Goal: Task Accomplishment & Management: Manage account settings

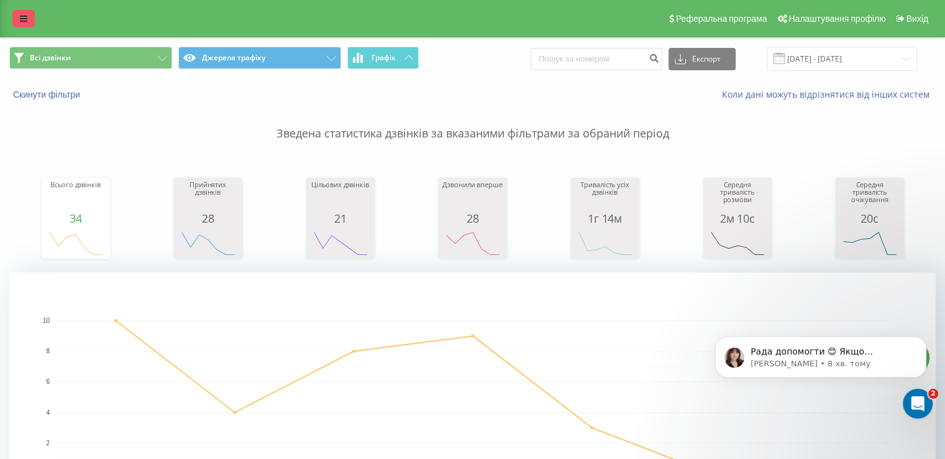
click at [21, 23] on icon at bounding box center [23, 18] width 7 height 9
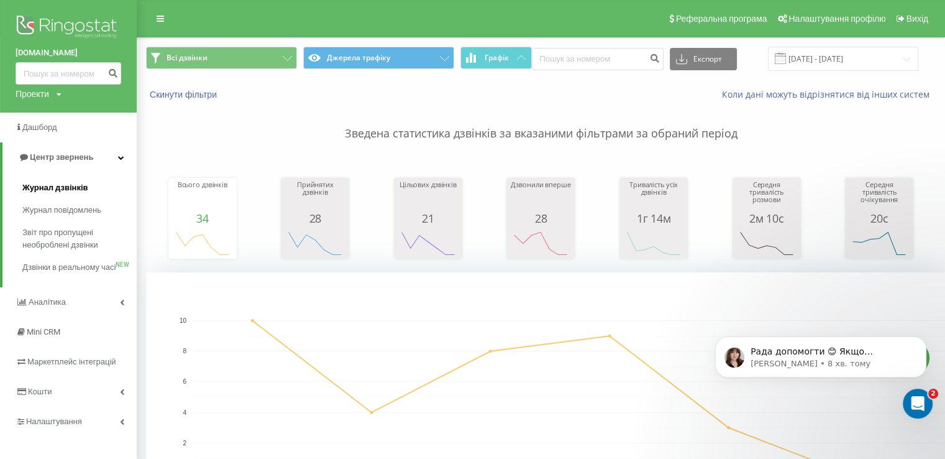
click at [82, 184] on span "Журнал дзвінків" at bounding box center [55, 187] width 66 height 12
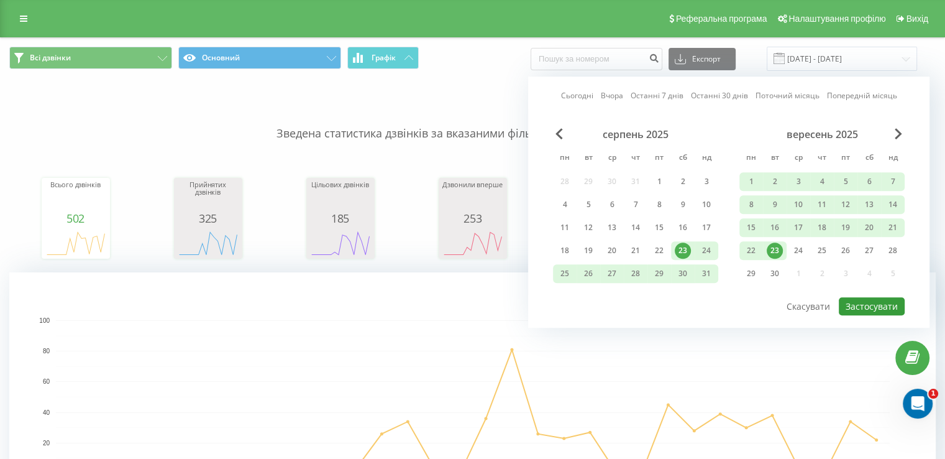
click at [857, 304] on button "Застосувати" at bounding box center [872, 306] width 66 height 18
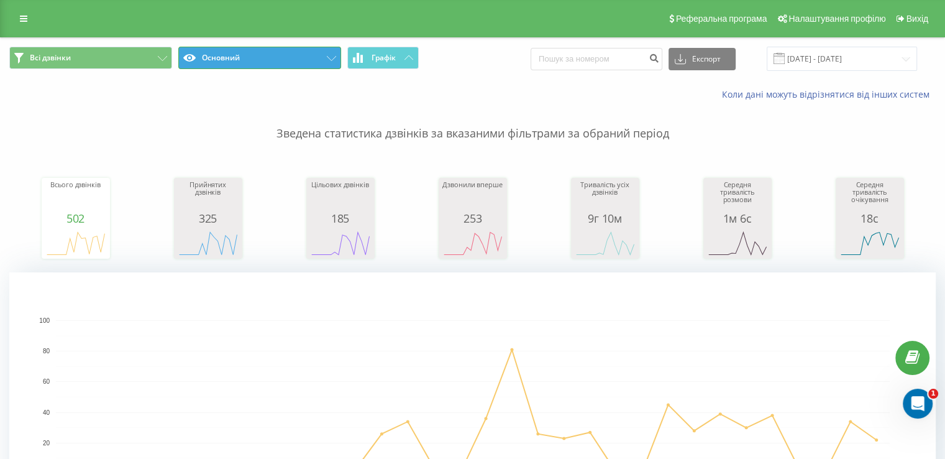
click at [259, 60] on button "Основний" at bounding box center [259, 58] width 163 height 22
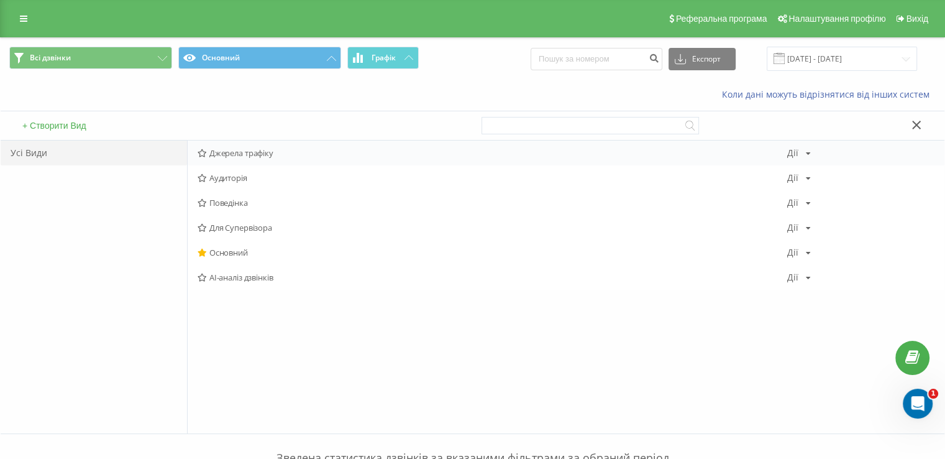
click at [256, 151] on span "Джерела трафіку" at bounding box center [493, 153] width 590 height 9
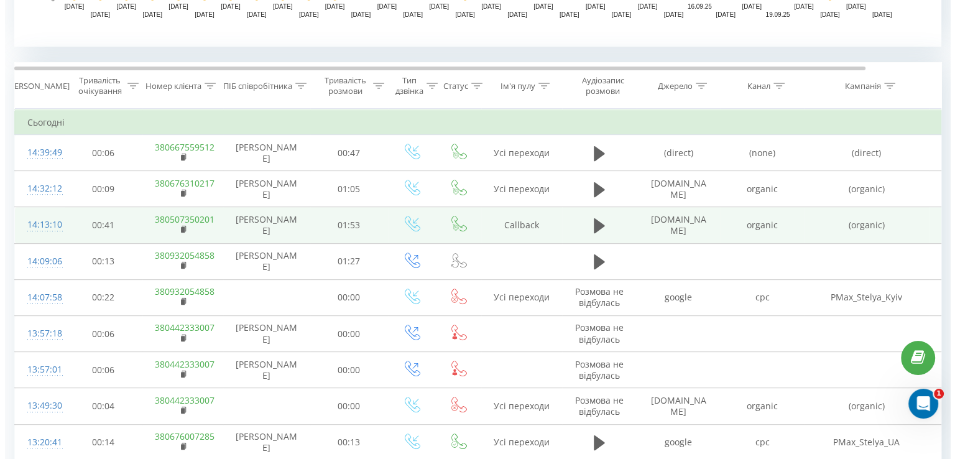
scroll to position [497, 0]
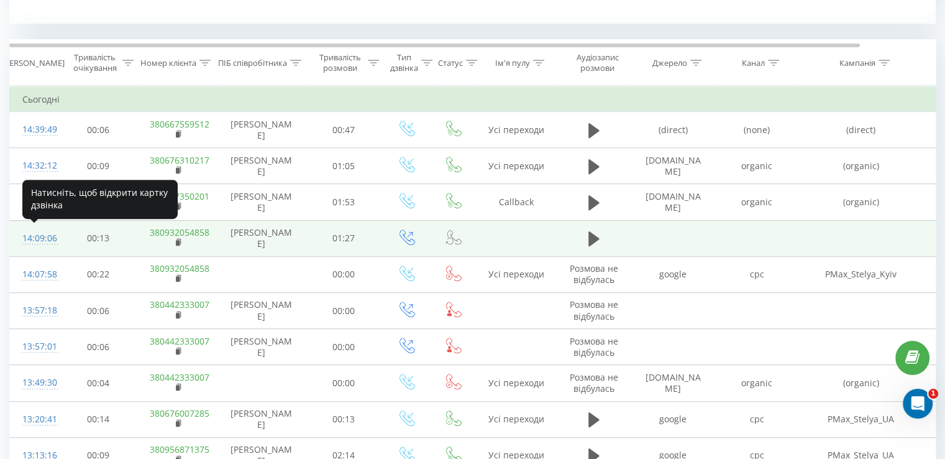
click at [40, 233] on div "14:09:06" at bounding box center [34, 238] width 25 height 24
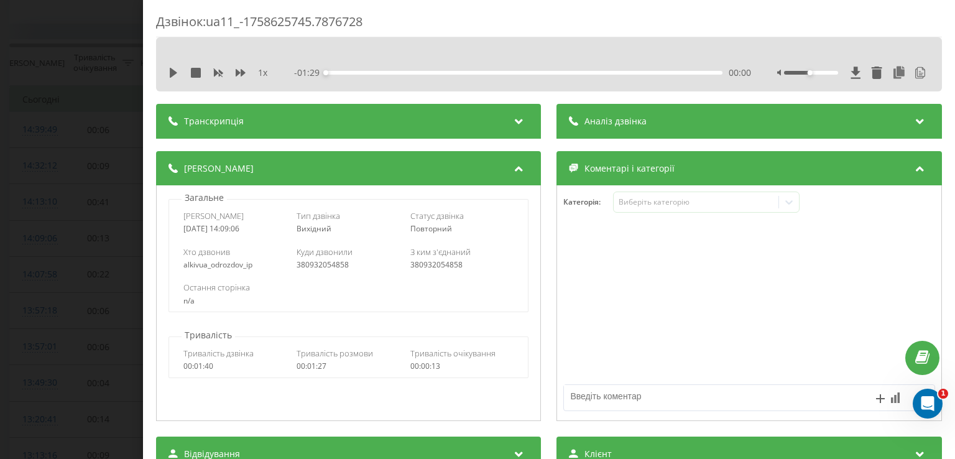
click at [611, 123] on span "Аналіз дзвінка" at bounding box center [616, 121] width 62 height 12
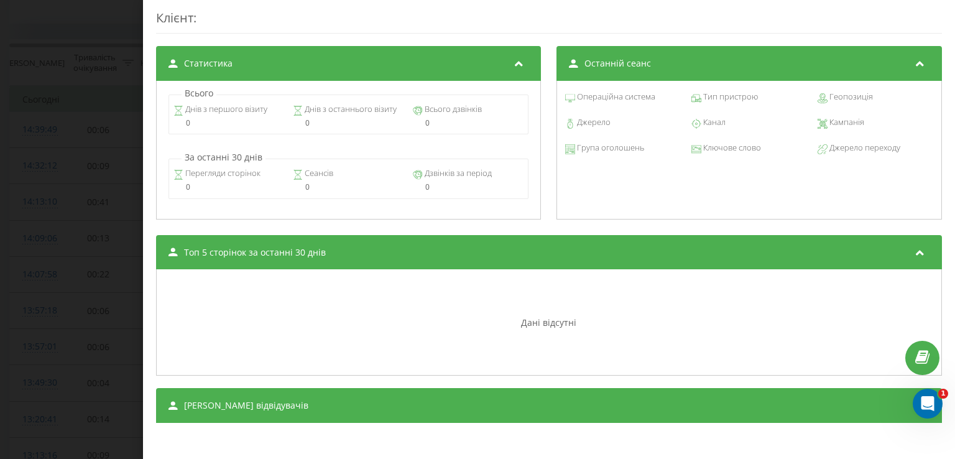
scroll to position [935, 0]
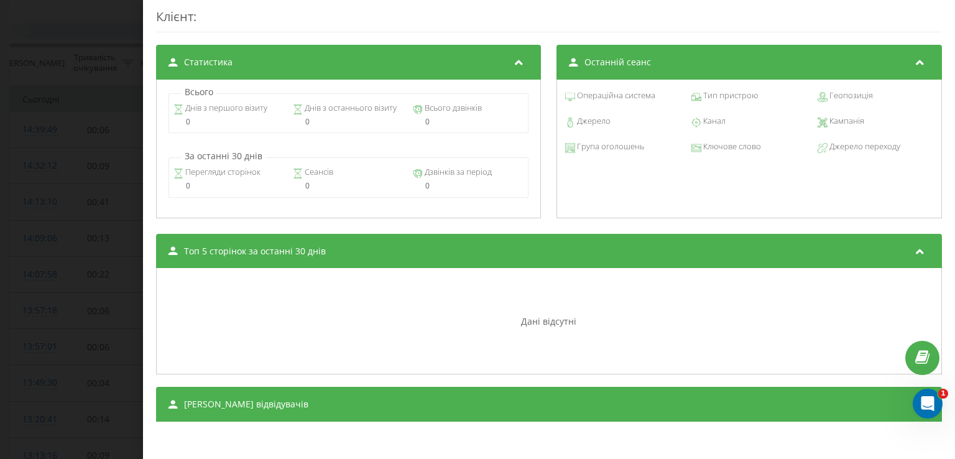
click at [631, 407] on div "Сеанси відвідувачів" at bounding box center [548, 404] width 785 height 35
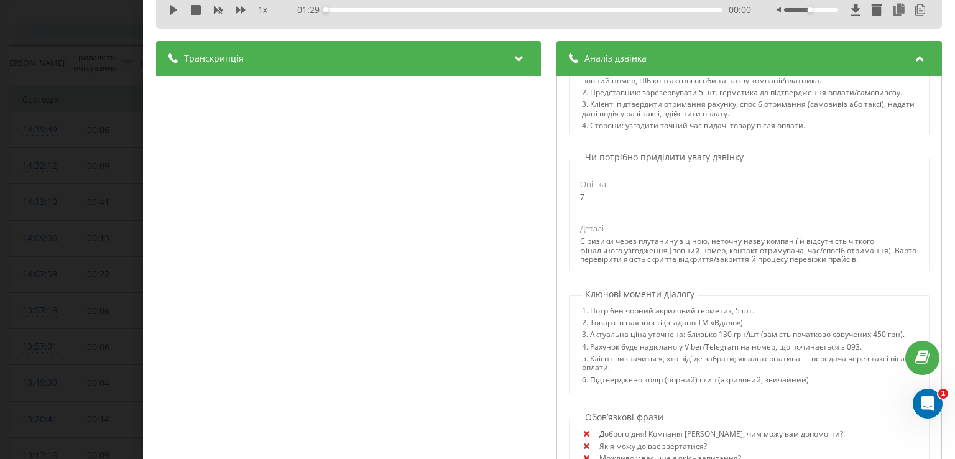
scroll to position [0, 0]
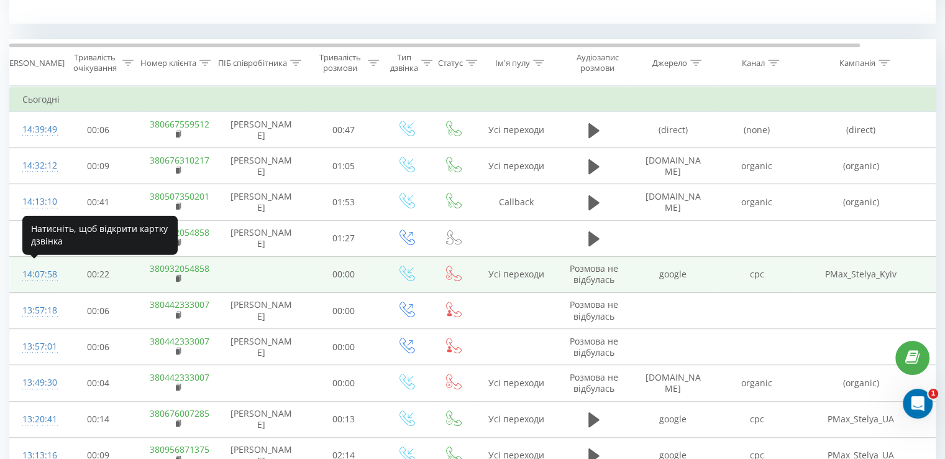
click at [27, 274] on div "14:07:58" at bounding box center [34, 274] width 25 height 24
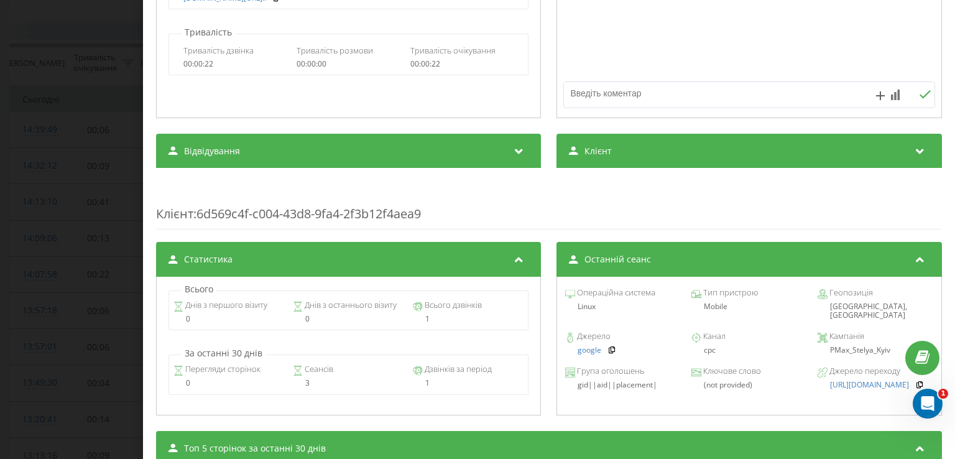
scroll to position [487, 0]
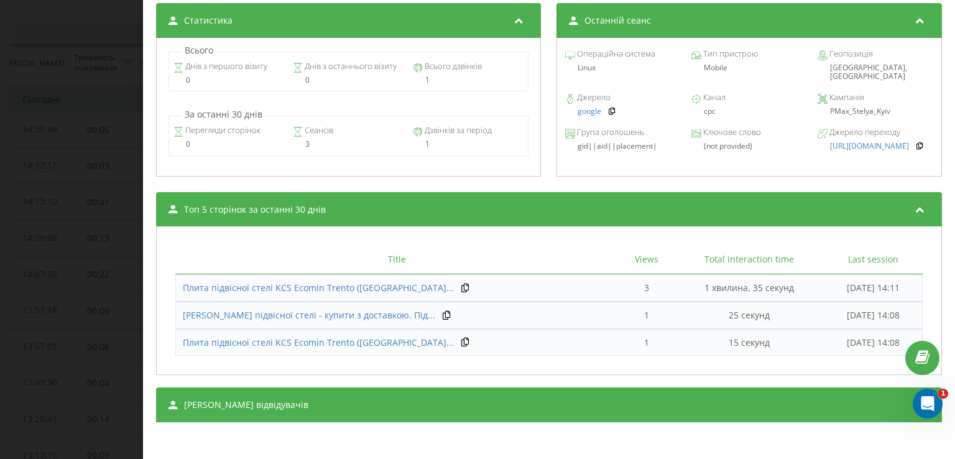
click at [363, 401] on div "Сеанси відвідувачів" at bounding box center [548, 404] width 785 height 35
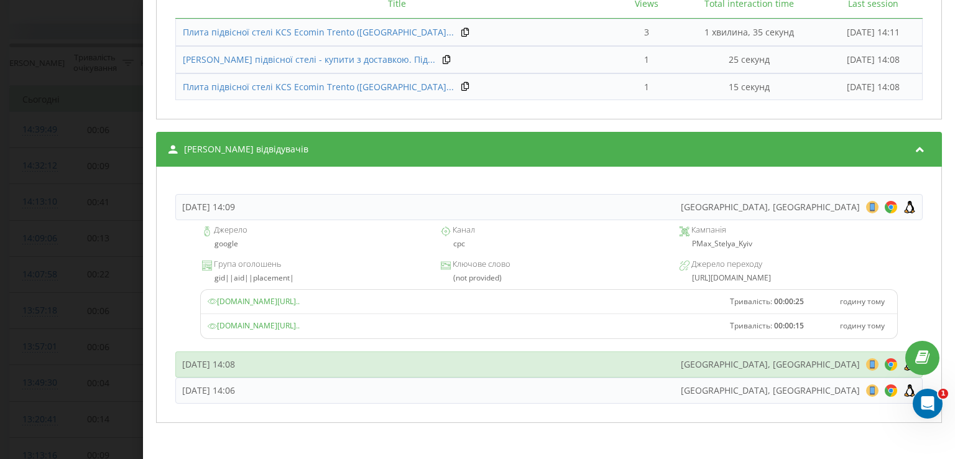
click at [235, 364] on div "Вівторок, 23 Вересня 2025, 14:08" at bounding box center [208, 364] width 53 height 12
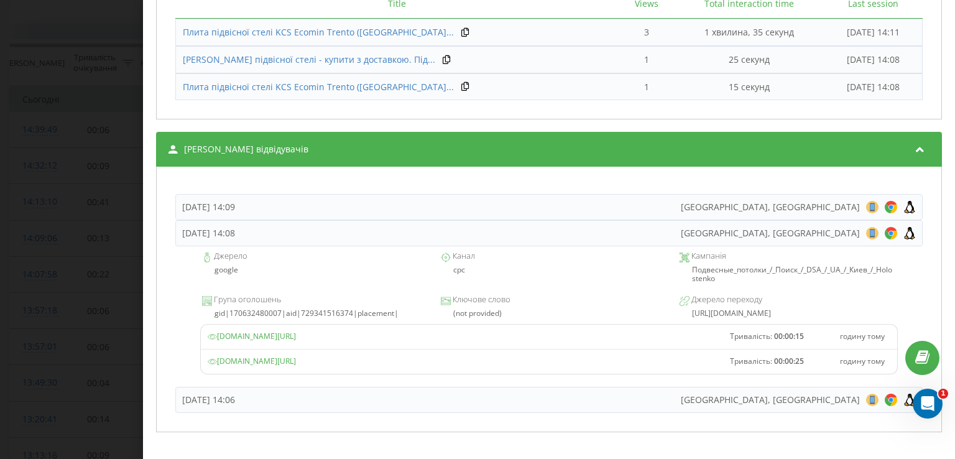
scroll to position [751, 0]
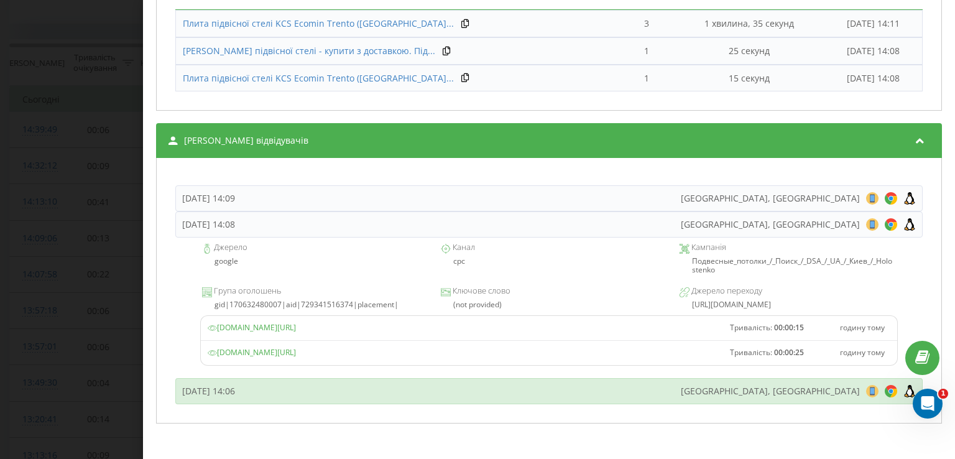
click at [235, 386] on div "Вівторок, 23 Вересня 2025, 14:06" at bounding box center [208, 391] width 53 height 12
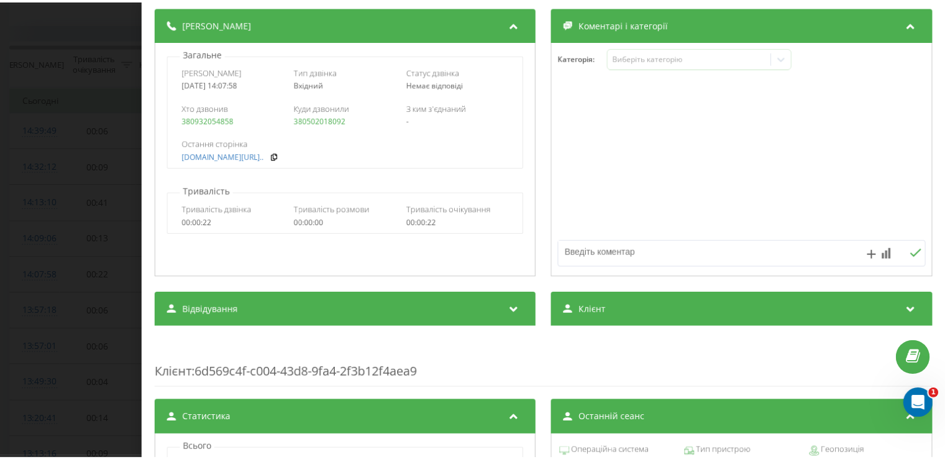
scroll to position [61, 0]
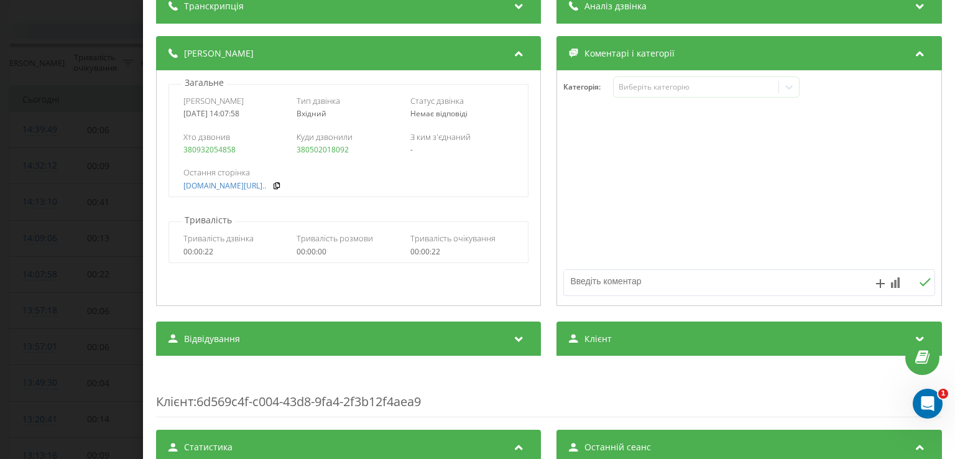
click at [75, 279] on div "Дзвінок : ua6_-1758625678.8723197 Транскрипція Для AI-аналізу майбутніх дзвінкі…" at bounding box center [477, 229] width 955 height 459
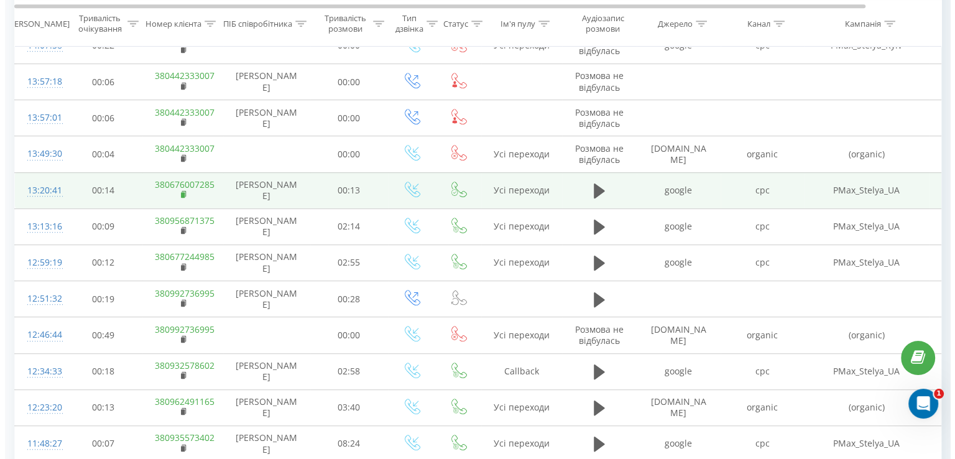
scroll to position [746, 0]
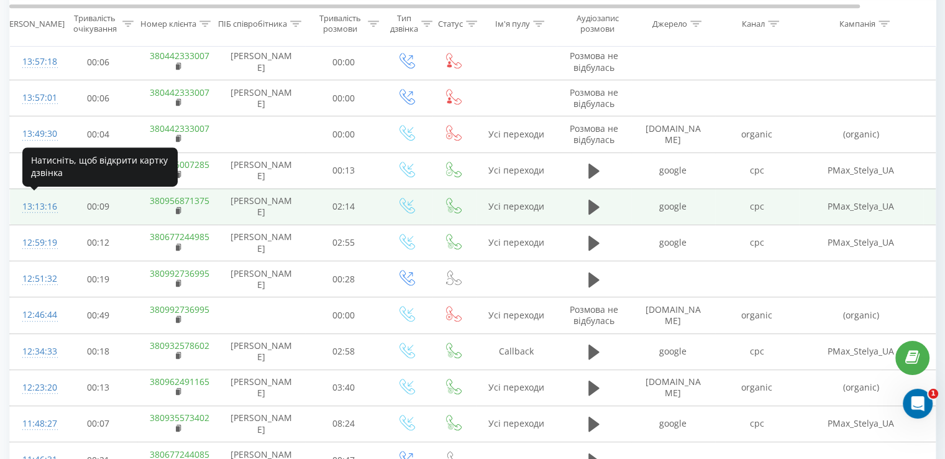
click at [42, 204] on div "13:13:16" at bounding box center [34, 207] width 25 height 24
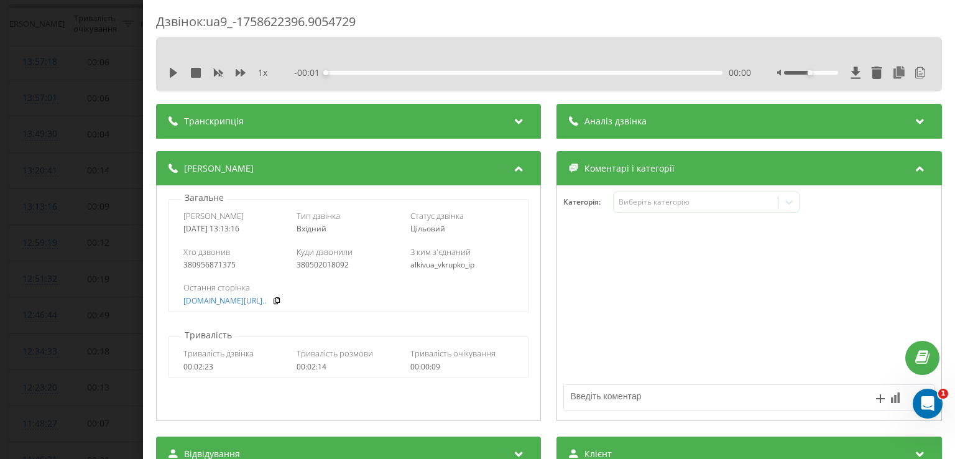
click at [634, 119] on span "Аналіз дзвінка" at bounding box center [616, 121] width 62 height 12
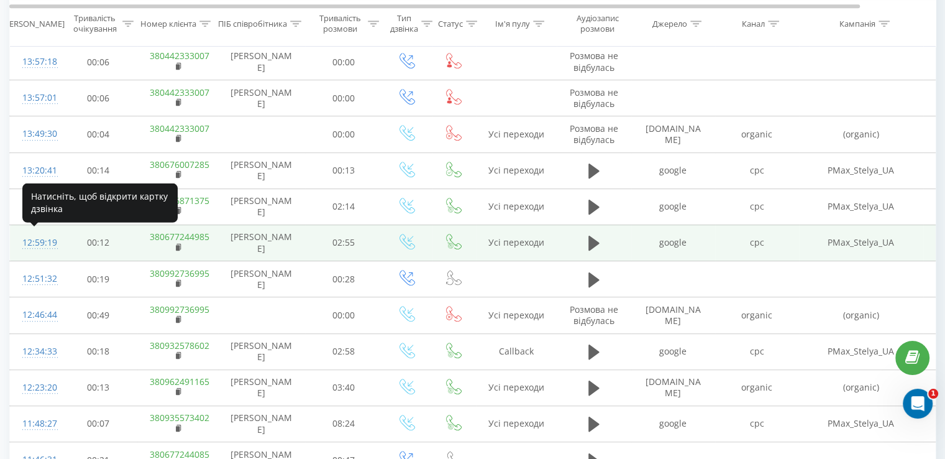
click at [42, 242] on div "12:59:19" at bounding box center [34, 243] width 25 height 24
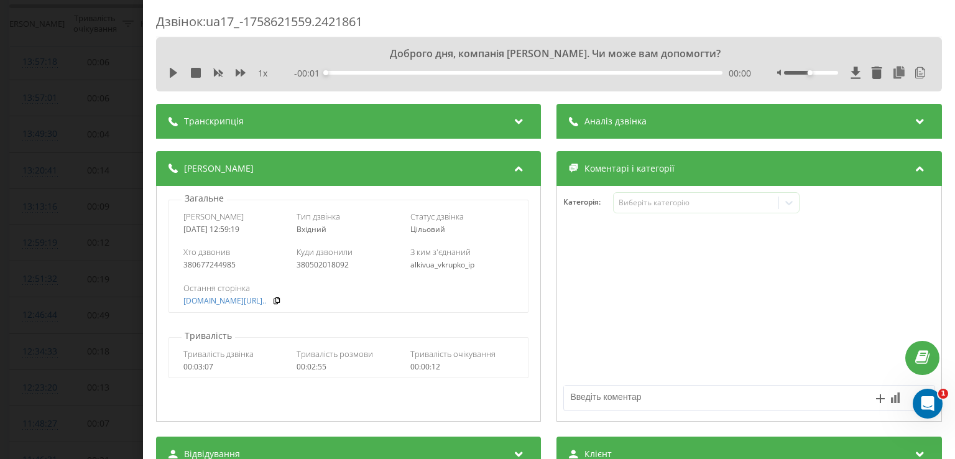
click at [693, 127] on div "Аналіз дзвінка" at bounding box center [749, 121] width 385 height 35
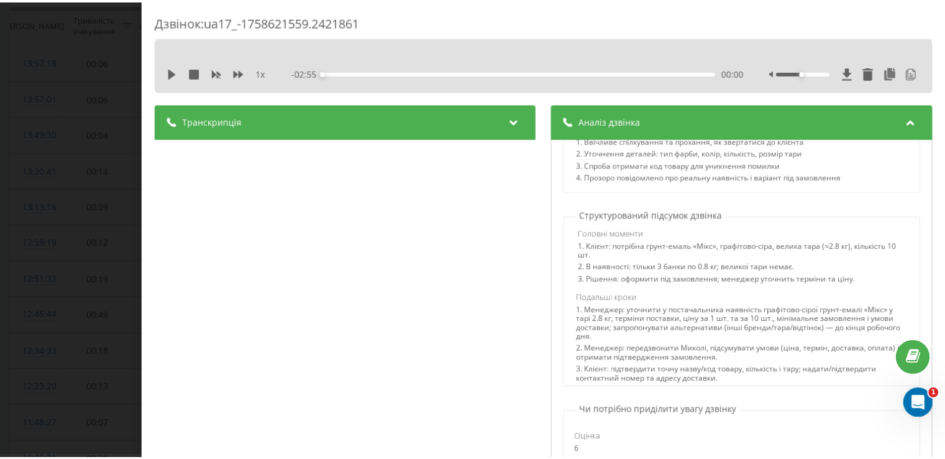
scroll to position [621, 0]
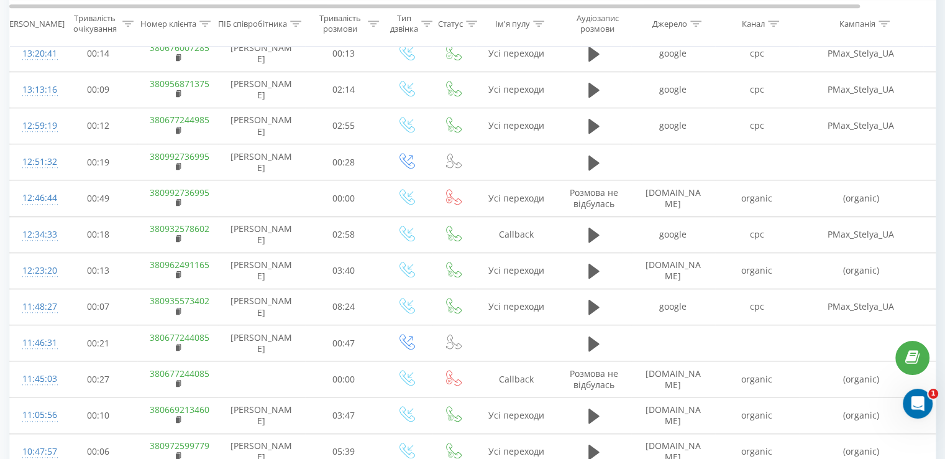
scroll to position [870, 0]
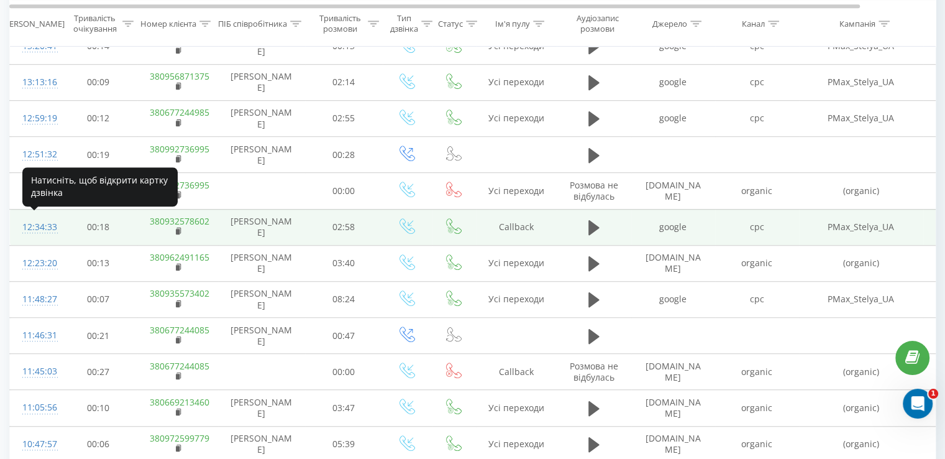
click at [40, 223] on div "12:34:33" at bounding box center [34, 227] width 25 height 24
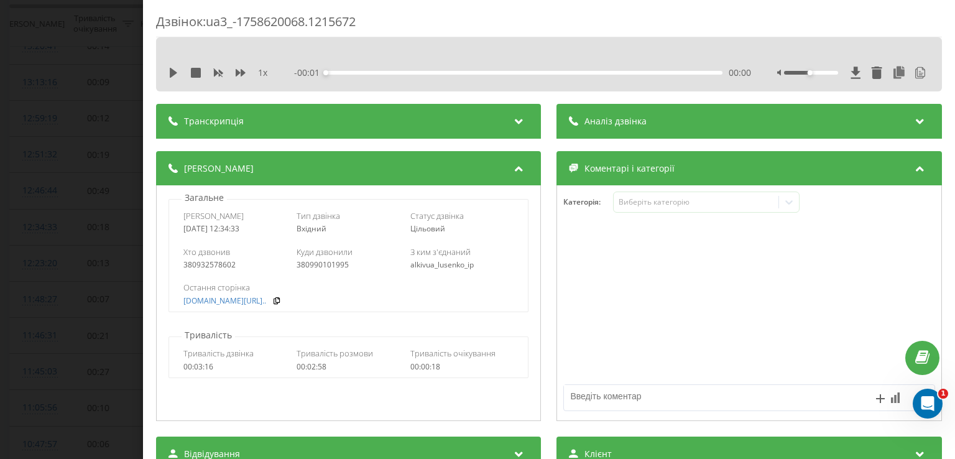
click at [643, 110] on div "Аналіз дзвінка" at bounding box center [749, 121] width 385 height 35
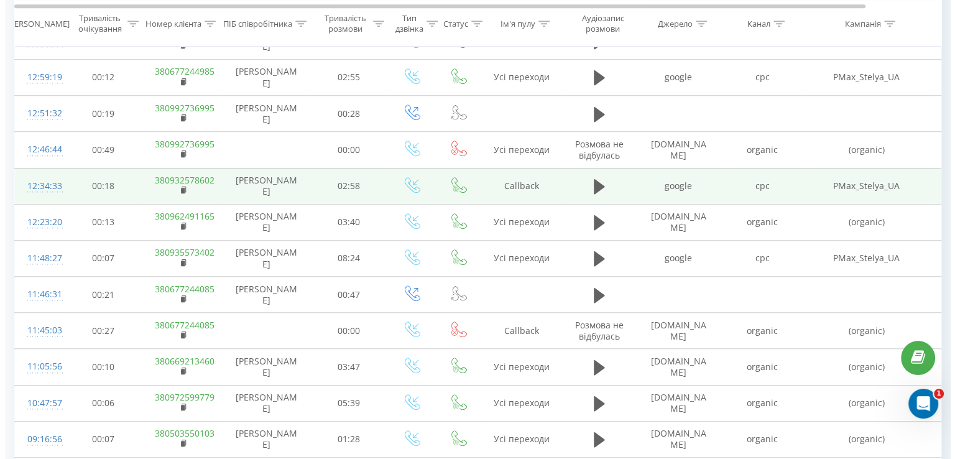
scroll to position [932, 0]
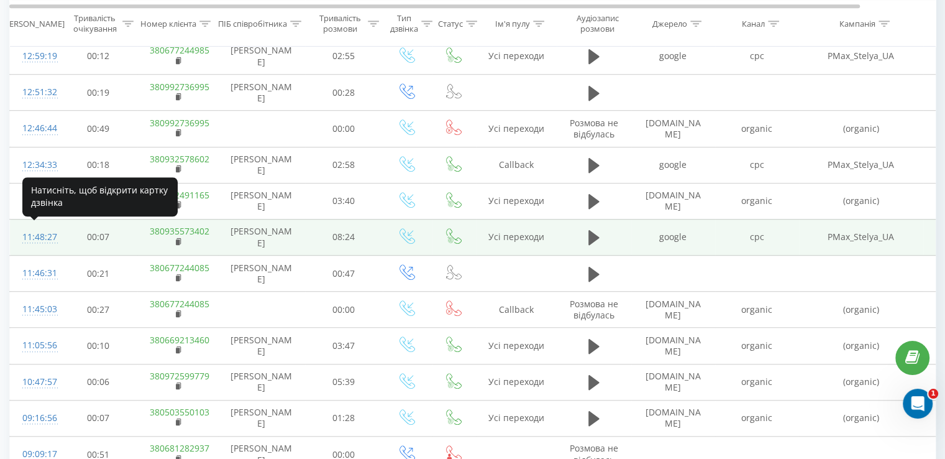
click at [44, 230] on div "11:48:27" at bounding box center [34, 237] width 25 height 24
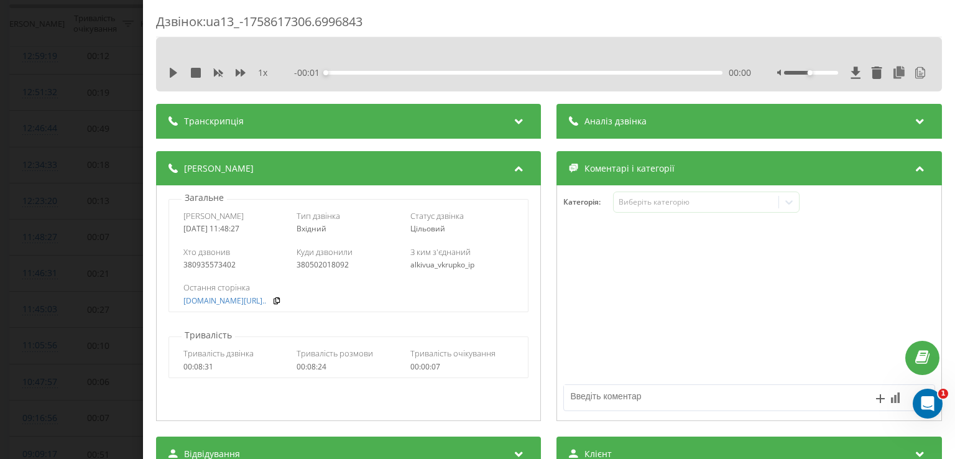
click at [709, 122] on div "Аналіз дзвінка" at bounding box center [749, 121] width 385 height 35
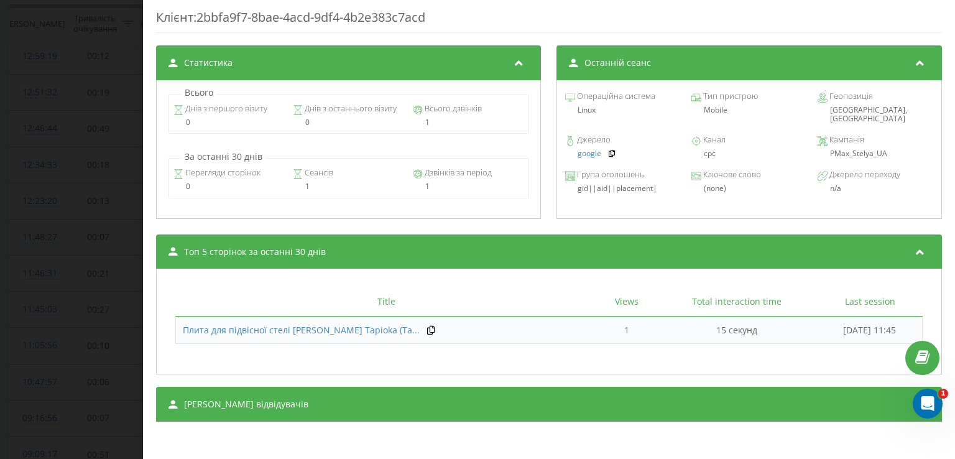
scroll to position [935, 0]
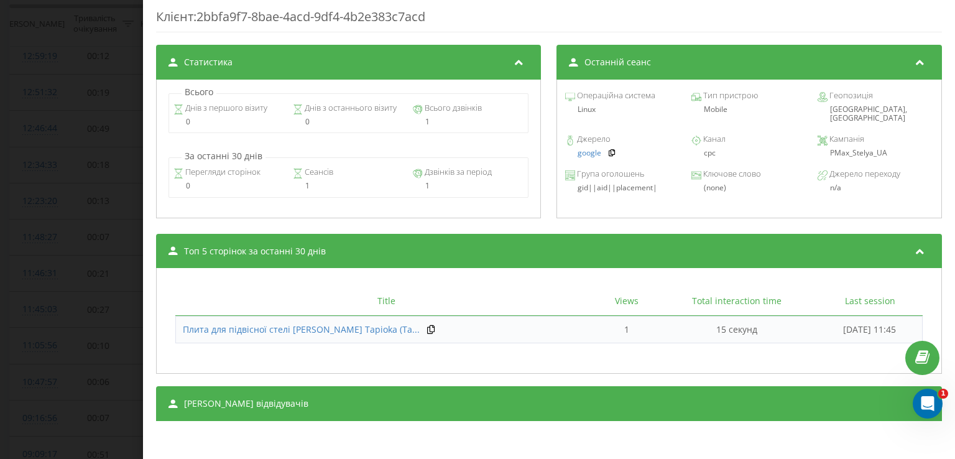
click at [380, 393] on div "Сеанси відвідувачів" at bounding box center [548, 403] width 785 height 35
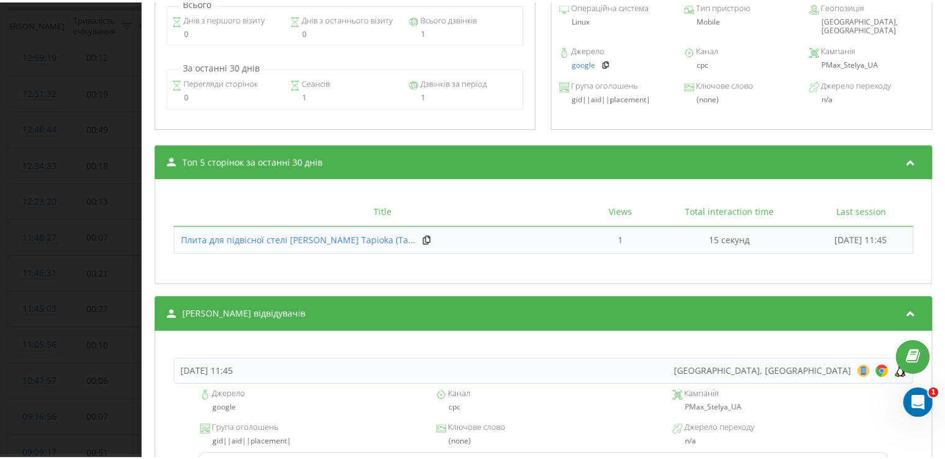
scroll to position [1140, 0]
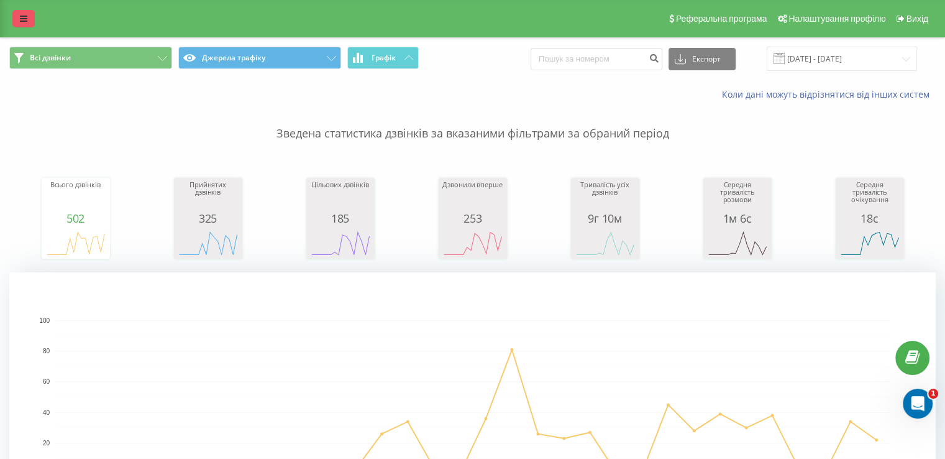
click at [17, 17] on link at bounding box center [23, 18] width 22 height 17
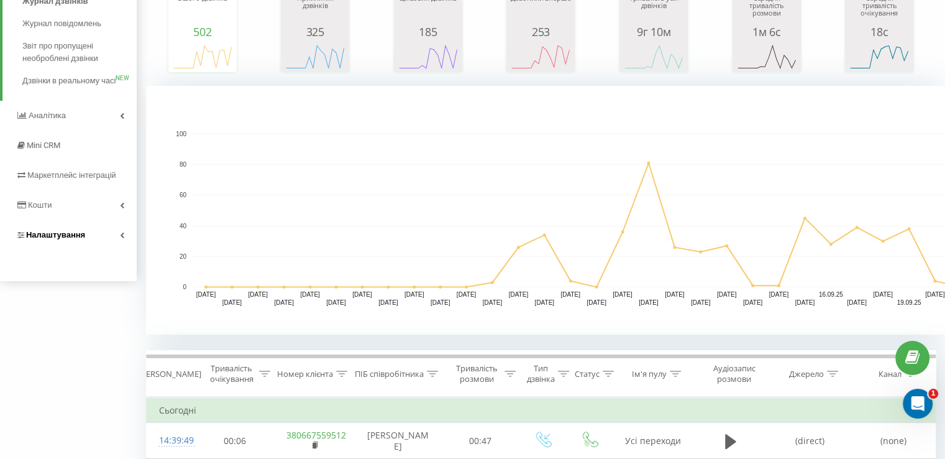
click at [92, 250] on link "Налаштування" at bounding box center [68, 235] width 137 height 30
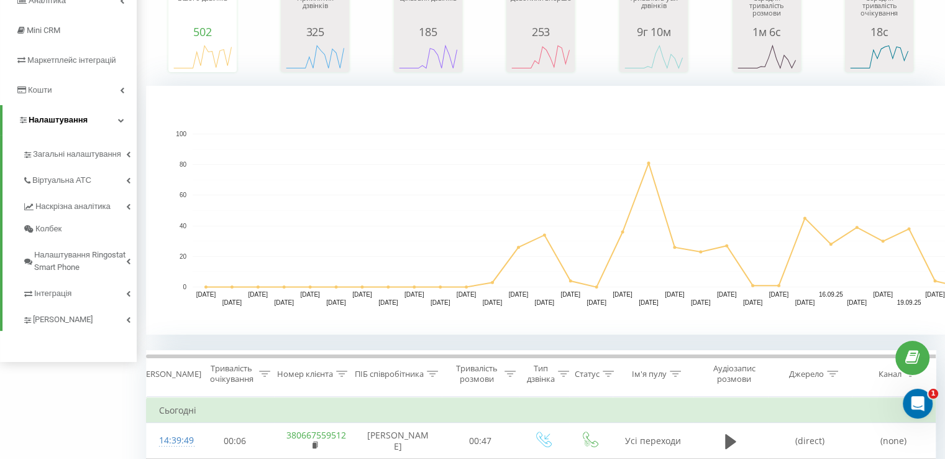
scroll to position [59, 0]
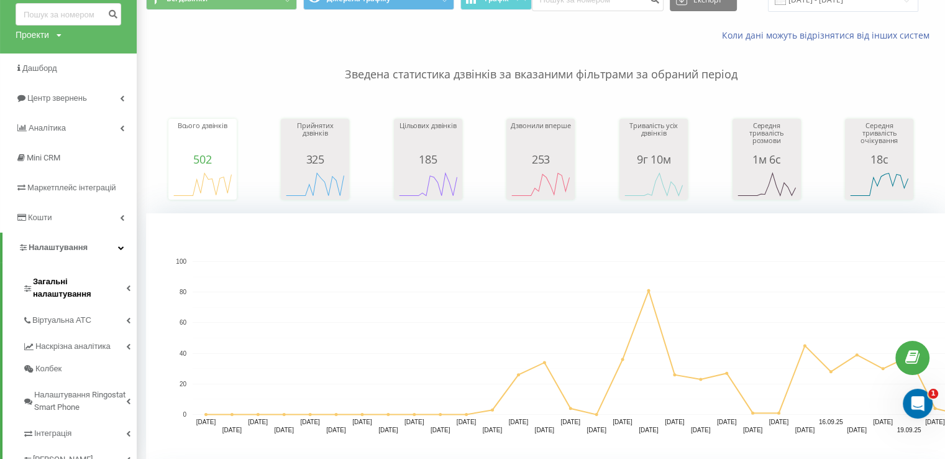
click at [90, 277] on span "Загальні налаштування" at bounding box center [79, 287] width 93 height 25
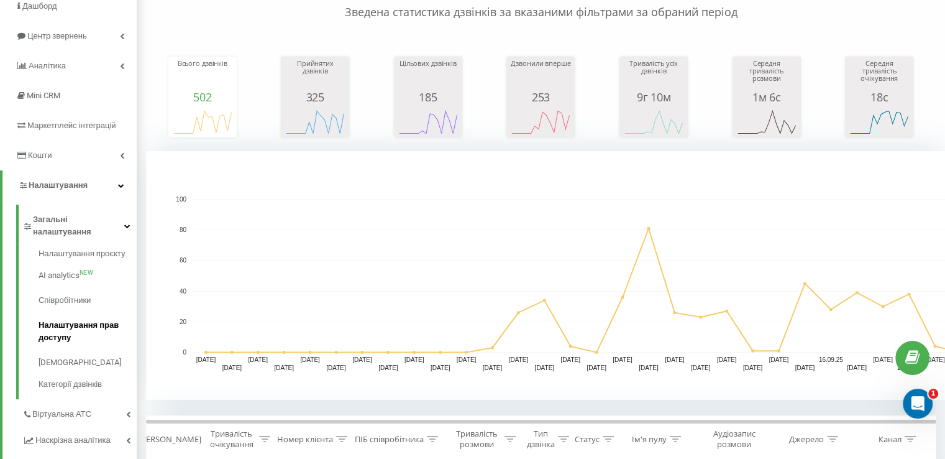
scroll to position [183, 0]
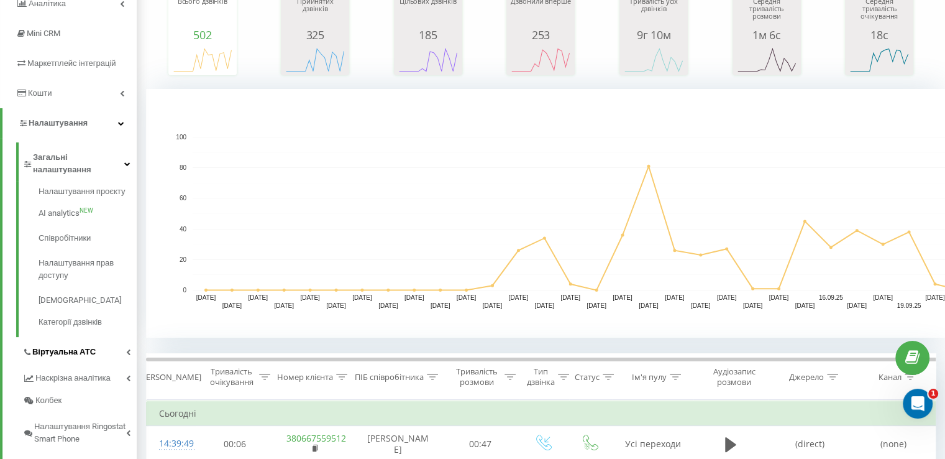
click at [89, 346] on span "Віртуальна АТС" at bounding box center [63, 352] width 63 height 12
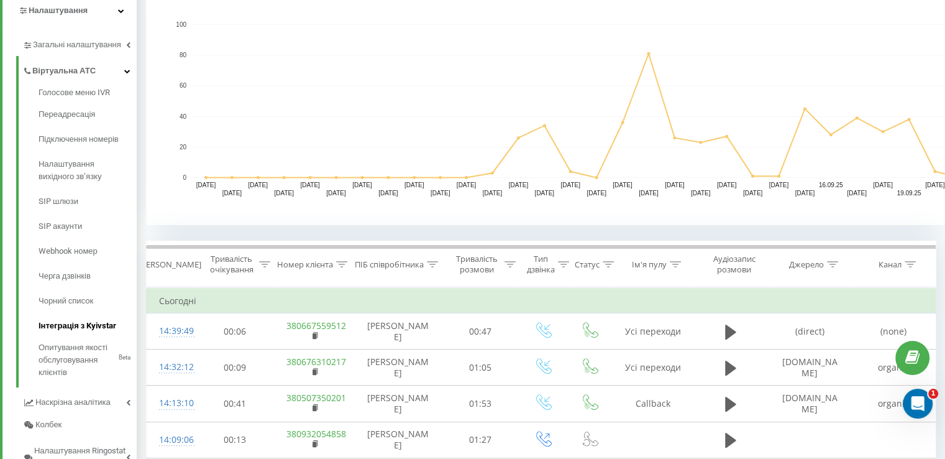
scroll to position [308, 0]
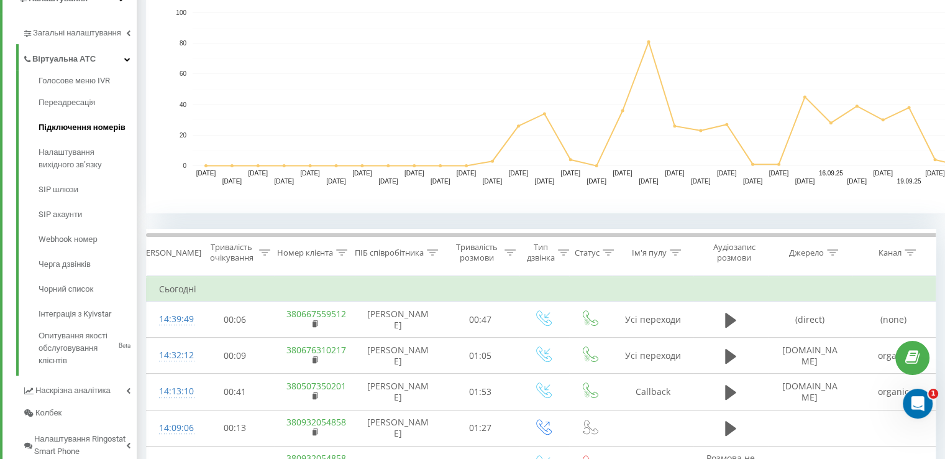
click at [75, 128] on span "Підключення номерів" at bounding box center [82, 127] width 87 height 12
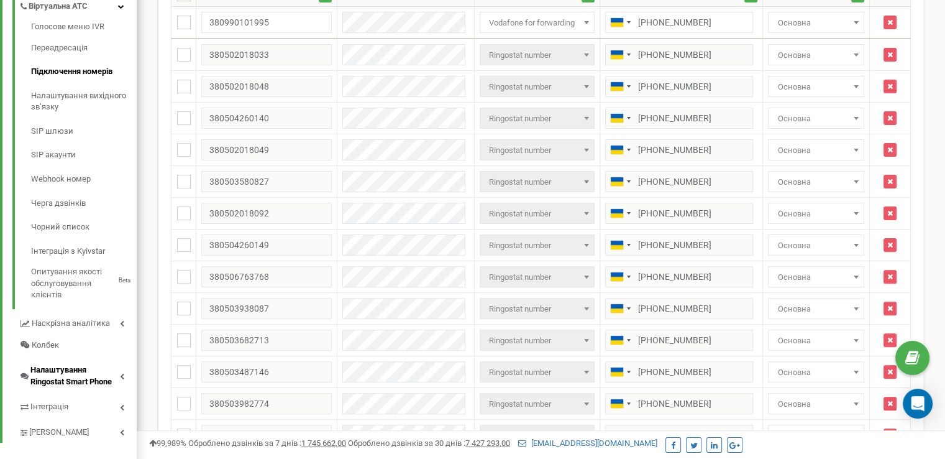
scroll to position [308, 0]
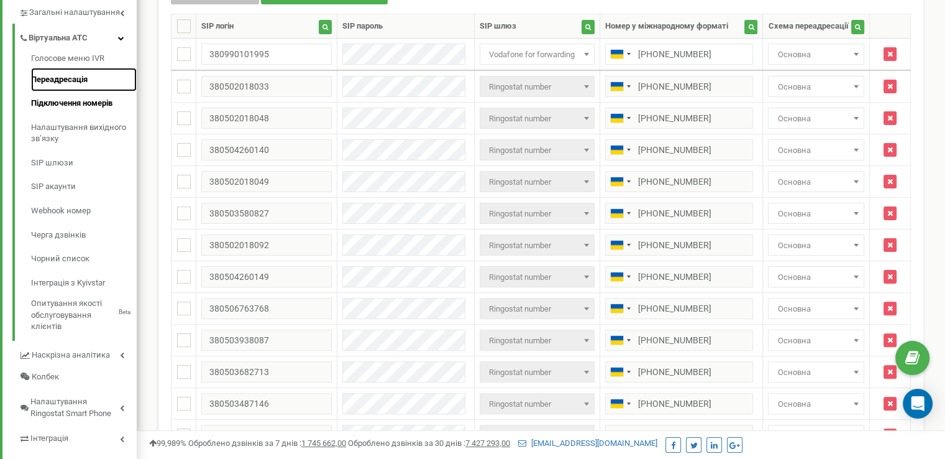
click at [77, 78] on link "Переадресація" at bounding box center [84, 80] width 106 height 24
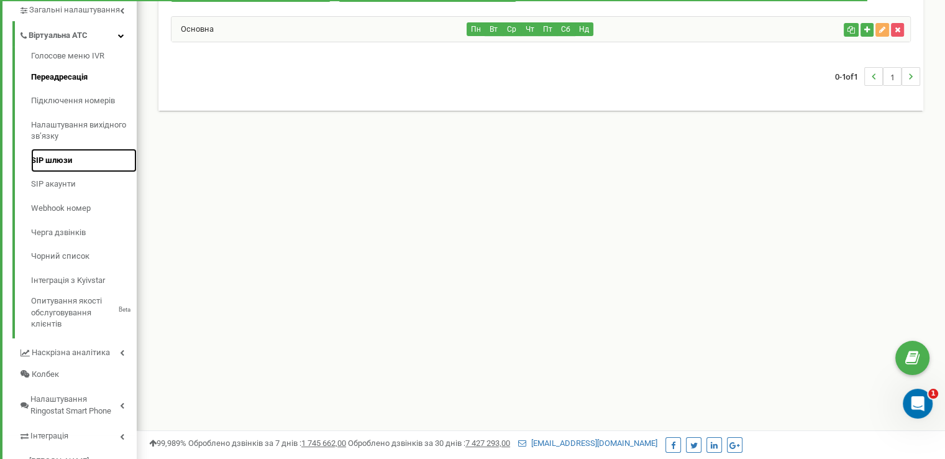
click at [93, 166] on link "SIP шлюзи" at bounding box center [84, 161] width 106 height 24
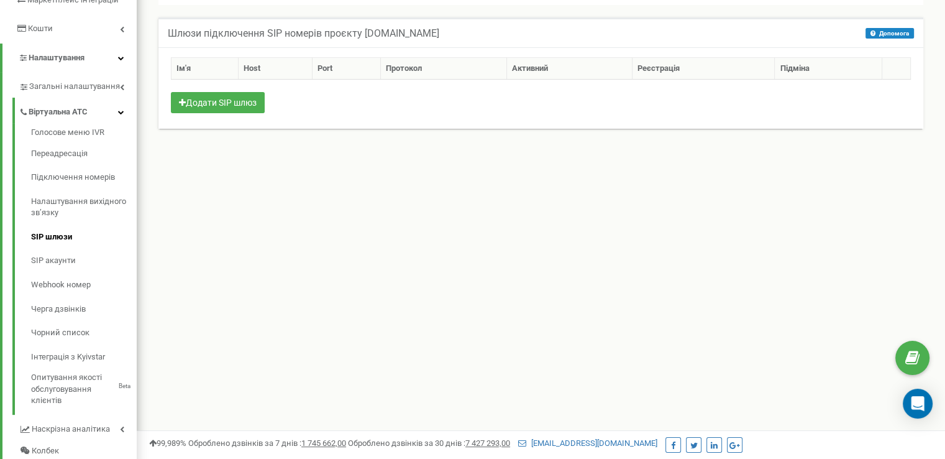
scroll to position [249, 0]
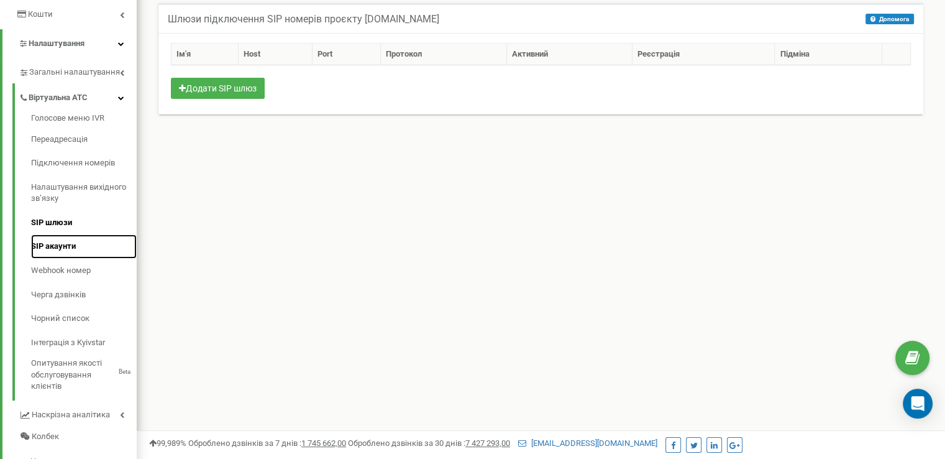
click at [42, 239] on link "SIP акаунти" at bounding box center [84, 246] width 106 height 24
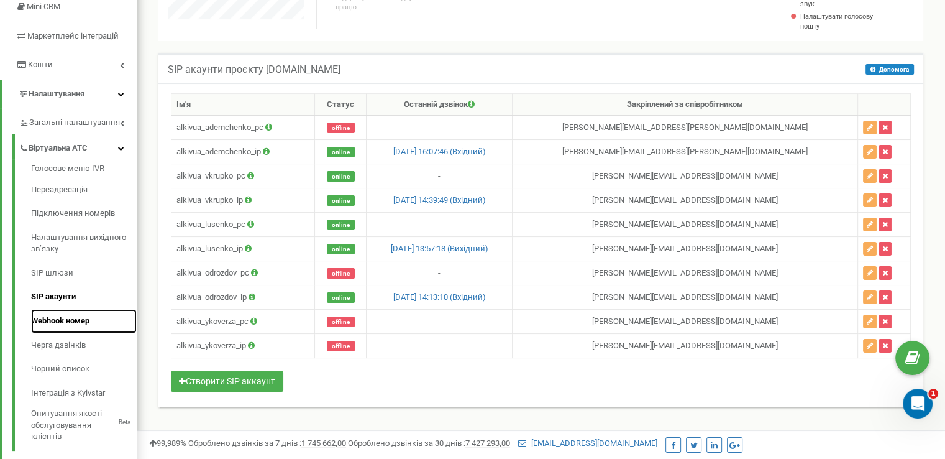
click at [76, 319] on link "Webhook номер" at bounding box center [84, 321] width 106 height 24
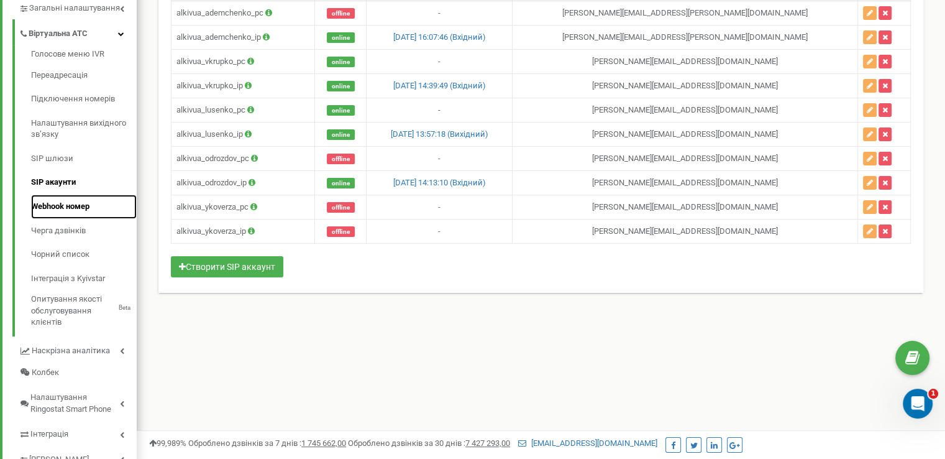
scroll to position [323, 0]
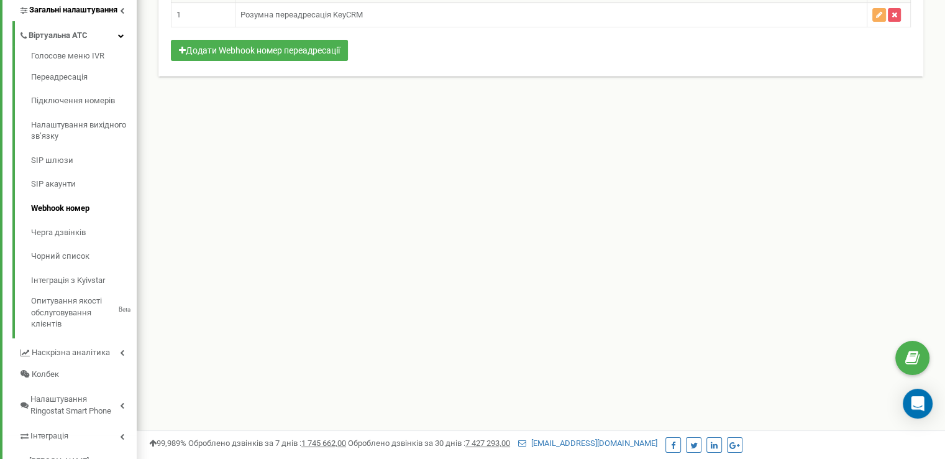
scroll to position [355, 0]
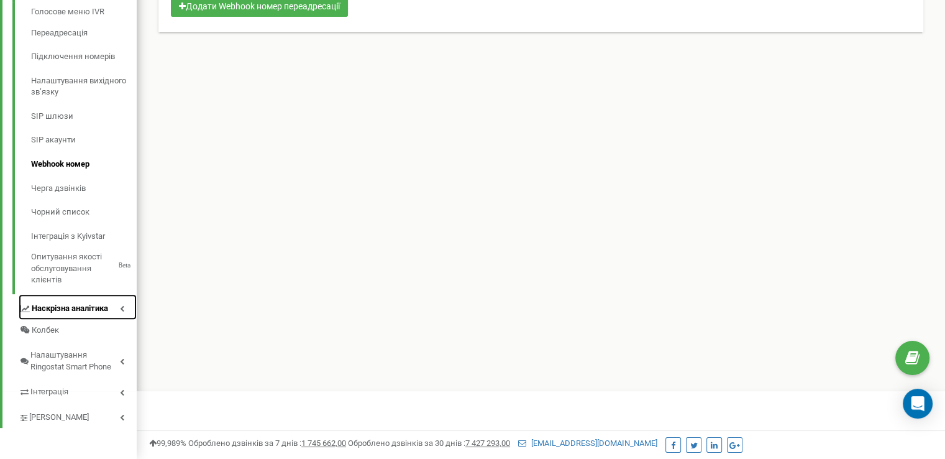
click at [122, 311] on link "Наскрізна аналітика" at bounding box center [78, 306] width 118 height 25
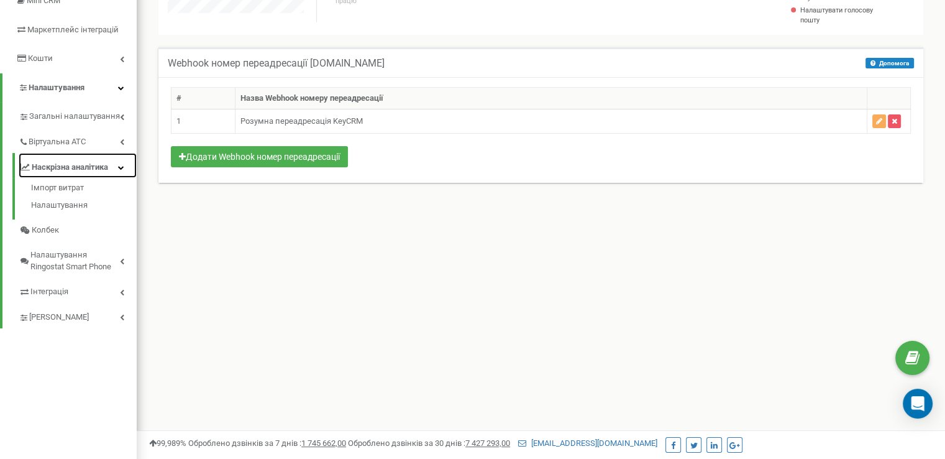
scroll to position [163, 0]
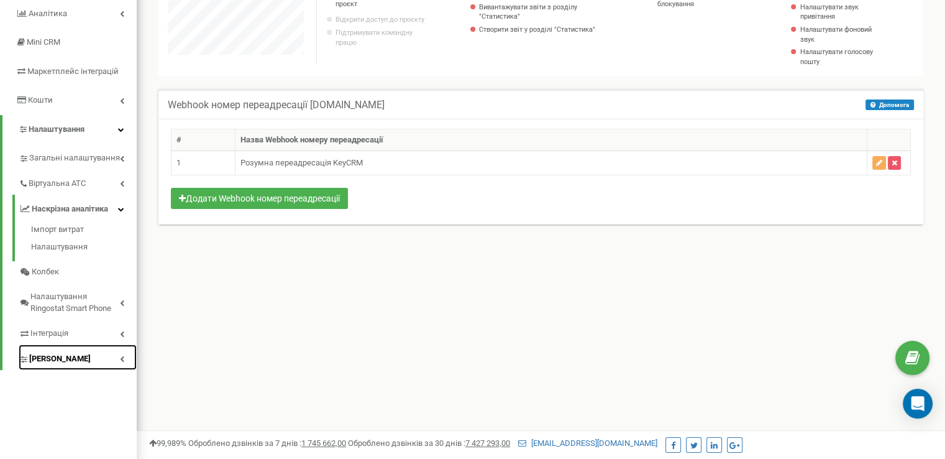
click at [117, 356] on link "[PERSON_NAME]" at bounding box center [78, 356] width 118 height 25
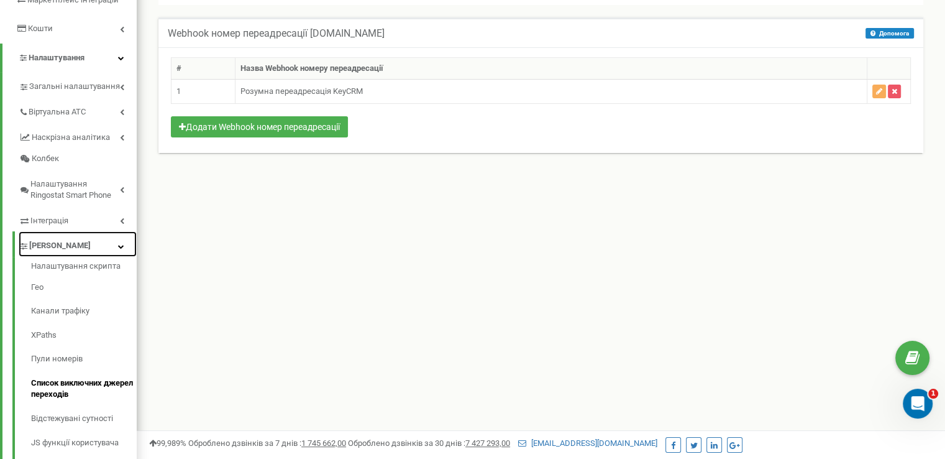
scroll to position [287, 0]
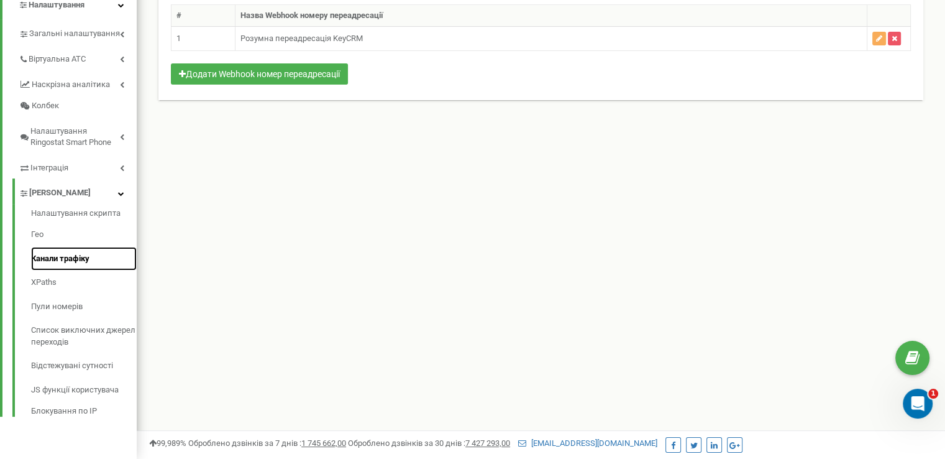
click at [87, 254] on link "Канали трафіку" at bounding box center [84, 259] width 106 height 24
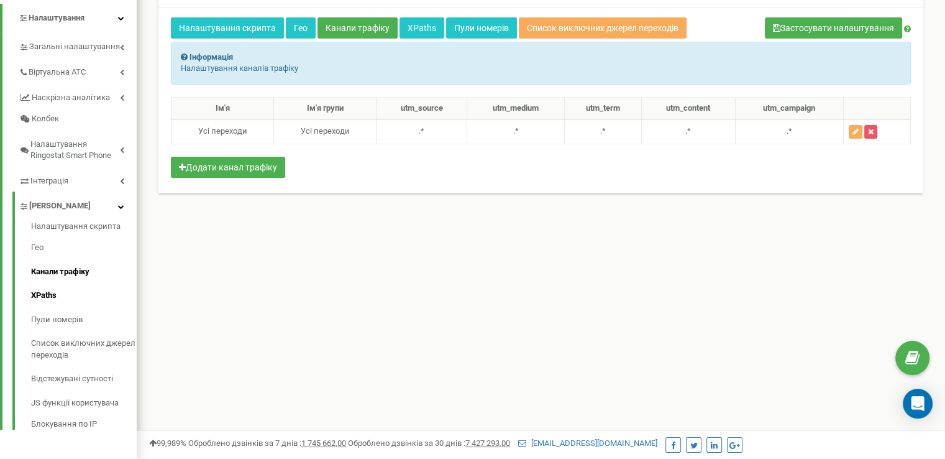
scroll to position [287, 0]
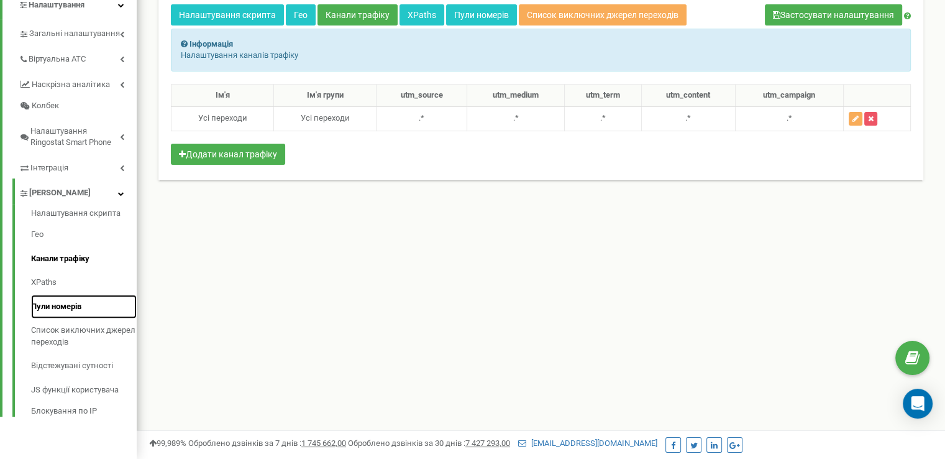
click at [77, 301] on link "Пули номерів" at bounding box center [84, 307] width 106 height 24
